Goal: Task Accomplishment & Management: Manage account settings

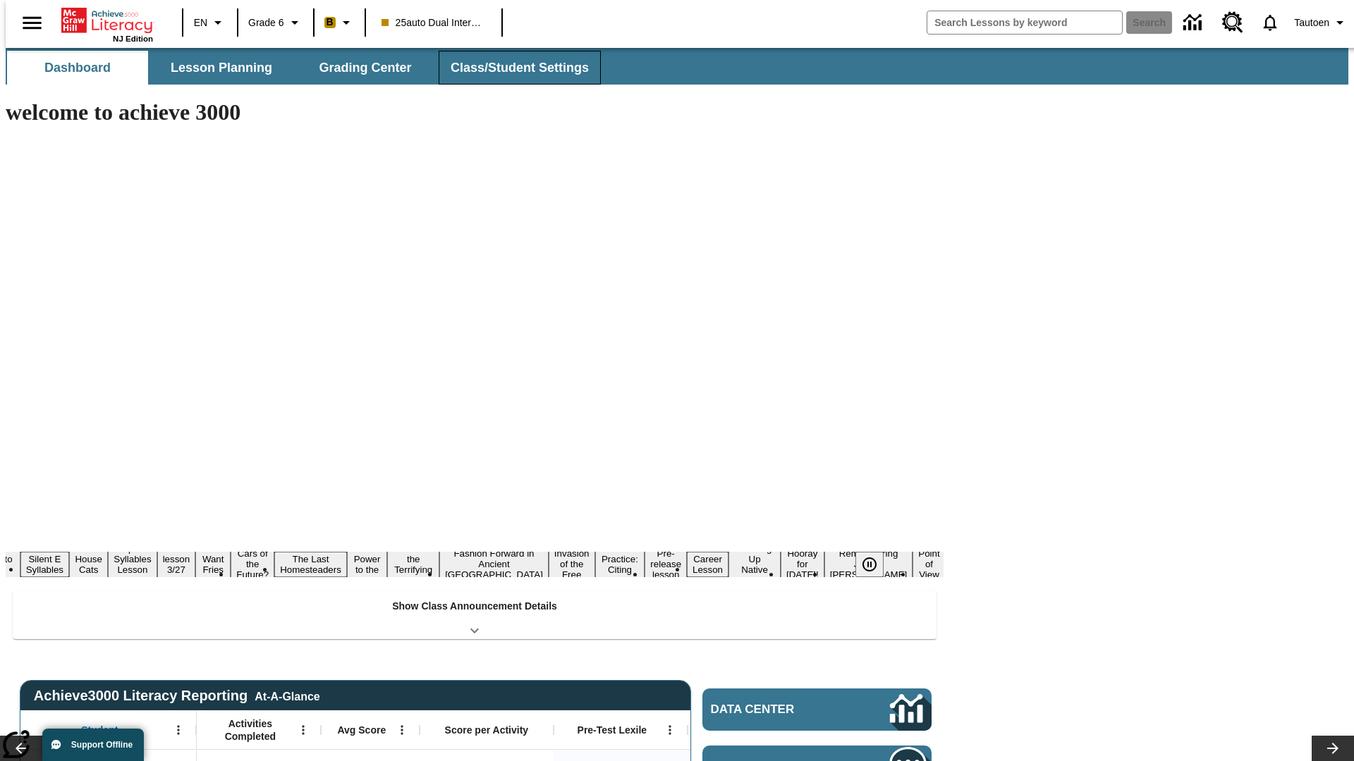
click at [512, 68] on button "Class/Student Settings" at bounding box center [519, 68] width 162 height 34
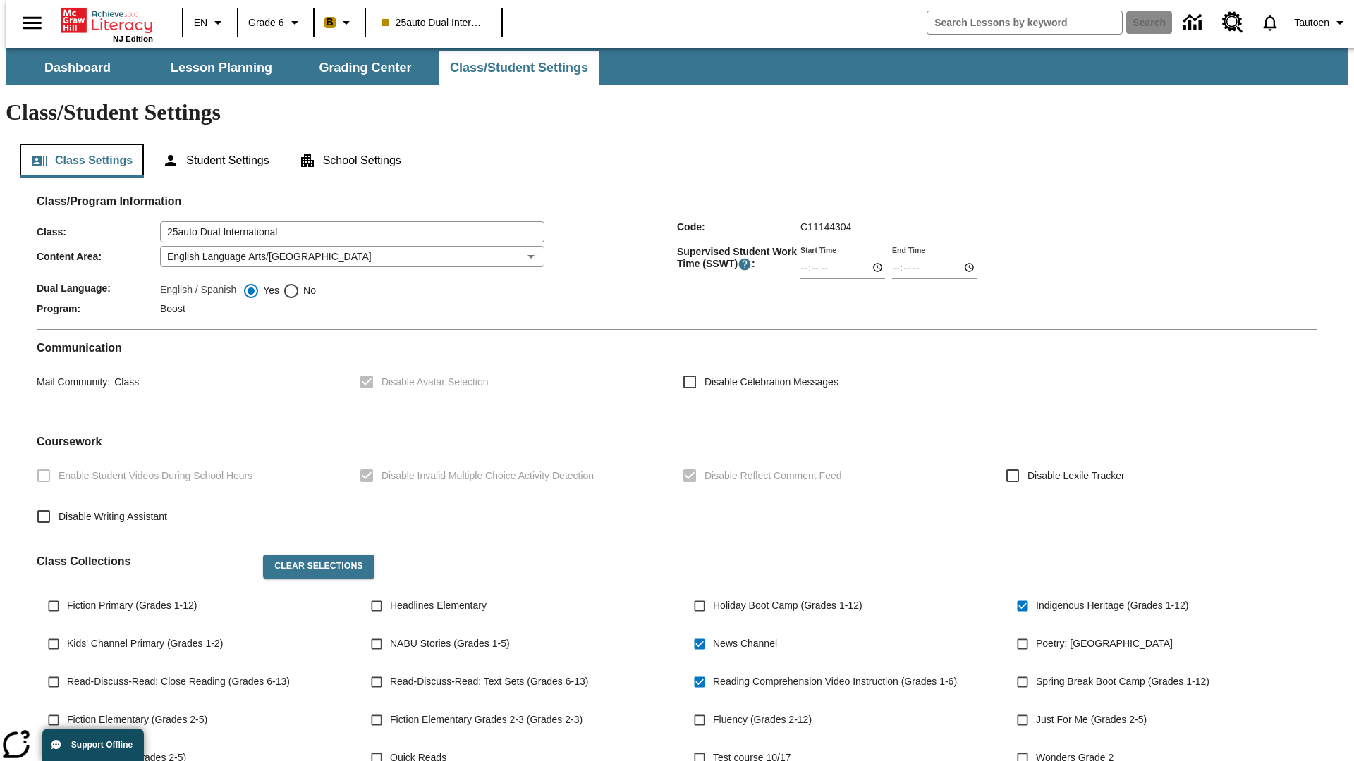
click at [76, 144] on button "Class Settings" at bounding box center [82, 161] width 124 height 34
click at [300, 283] on span "No" at bounding box center [308, 290] width 16 height 15
click at [300, 283] on input "No" at bounding box center [291, 291] width 17 height 17
radio input "true"
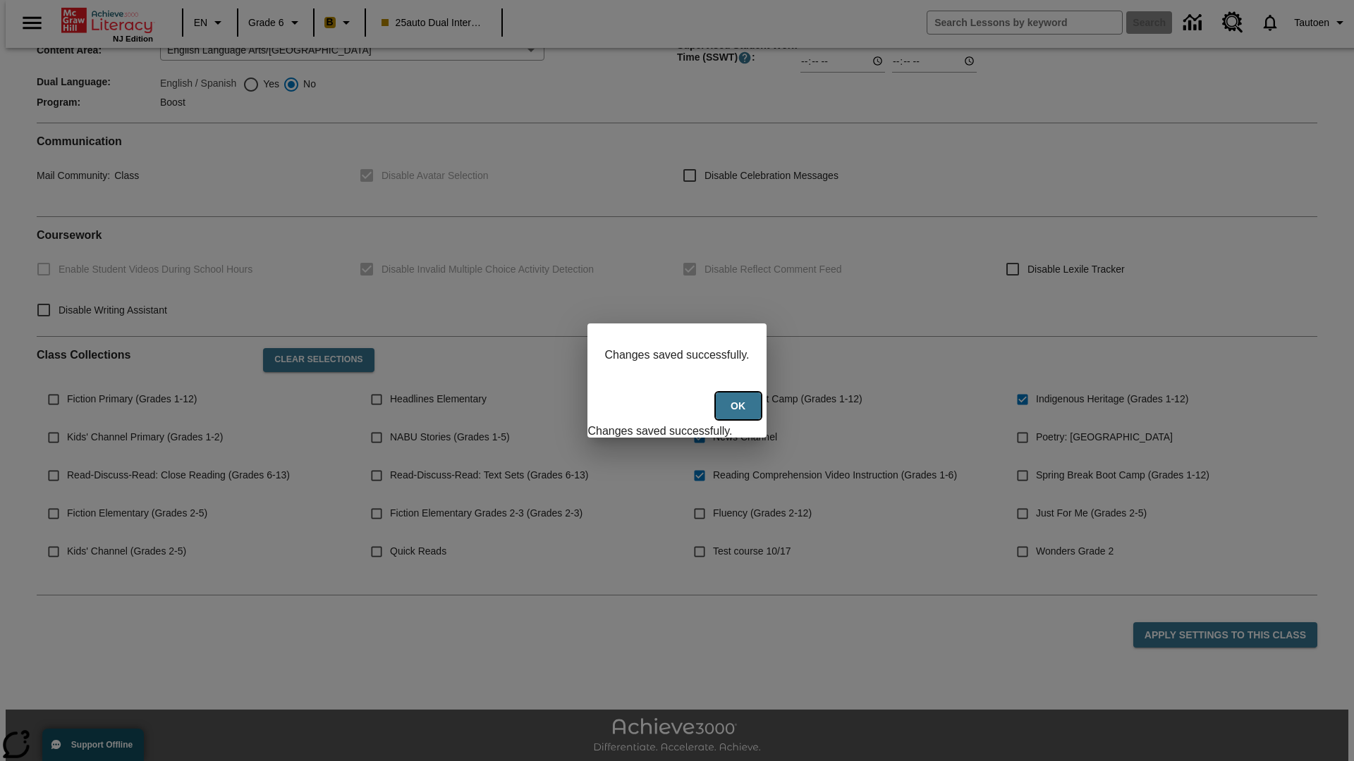
click at [740, 414] on button "Ok" at bounding box center [738, 406] width 45 height 27
